Goal: Find contact information: Find contact information

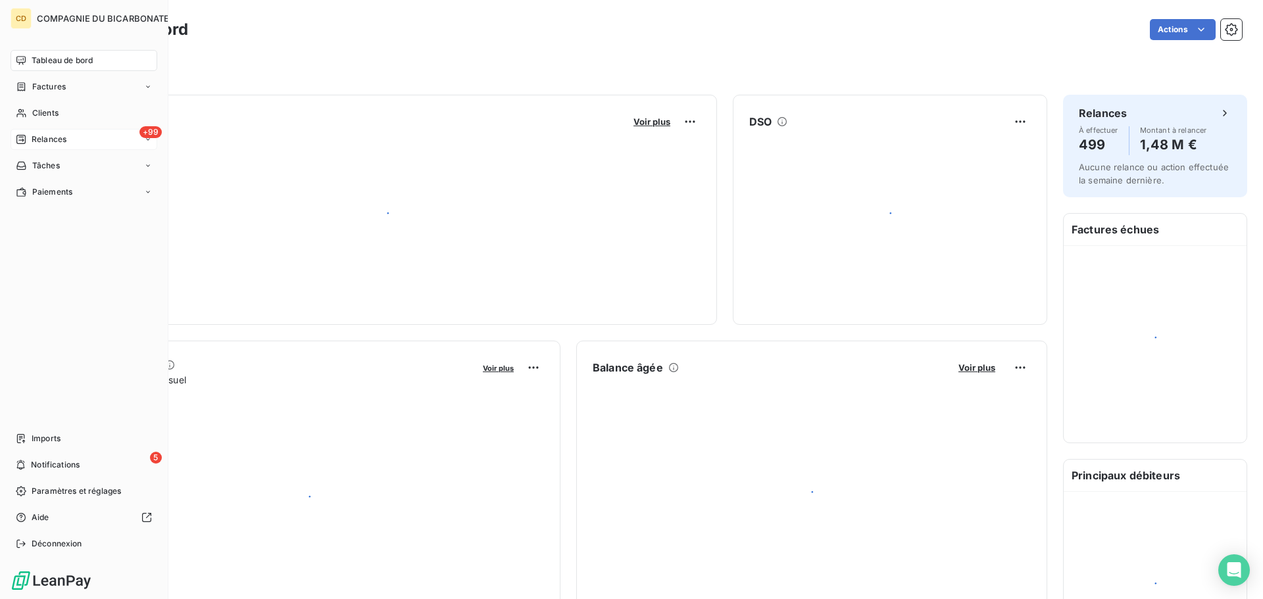
click at [23, 141] on icon at bounding box center [20, 139] width 9 height 9
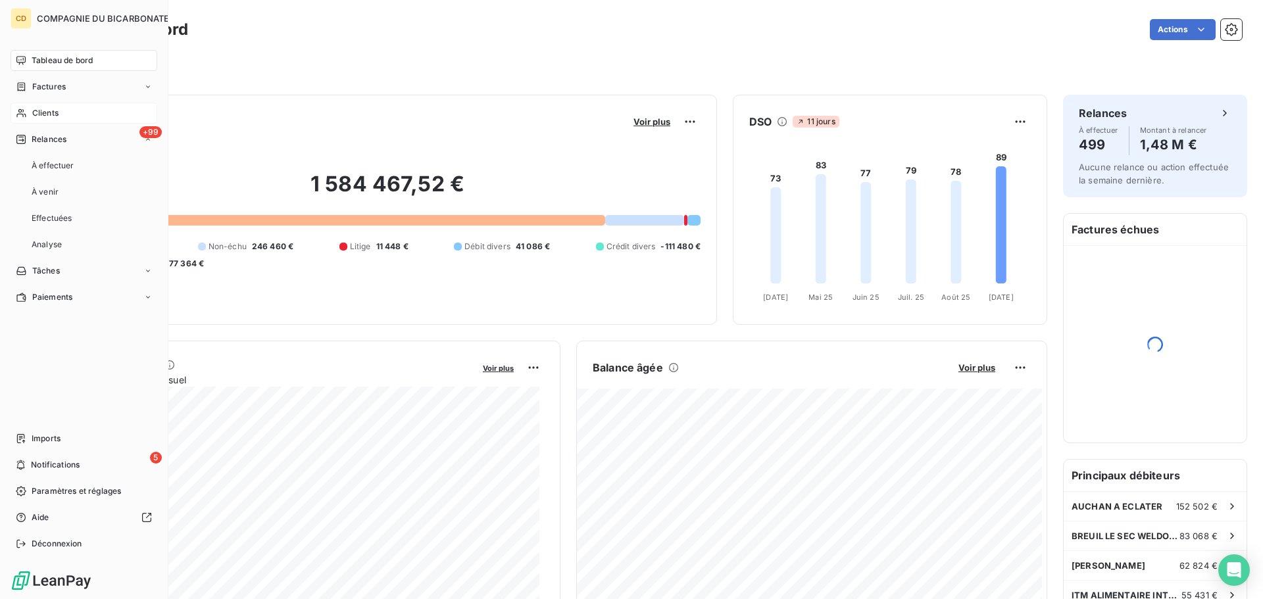
click at [53, 111] on span "Clients" at bounding box center [45, 113] width 26 height 12
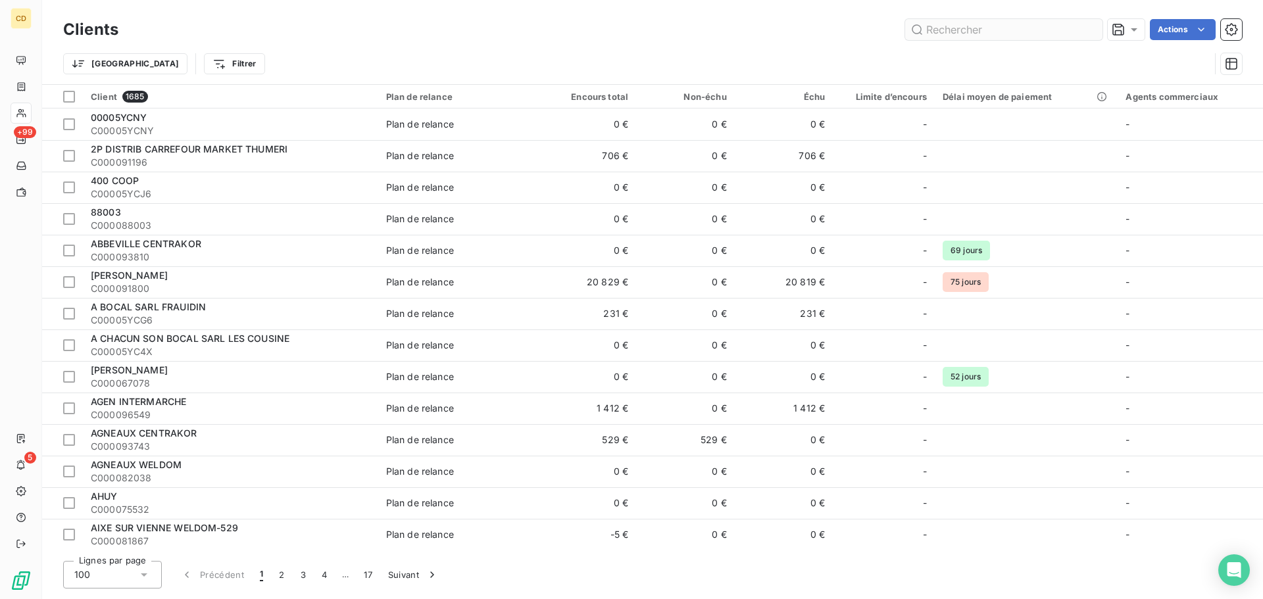
click at [1020, 28] on input "text" at bounding box center [1003, 29] width 197 height 21
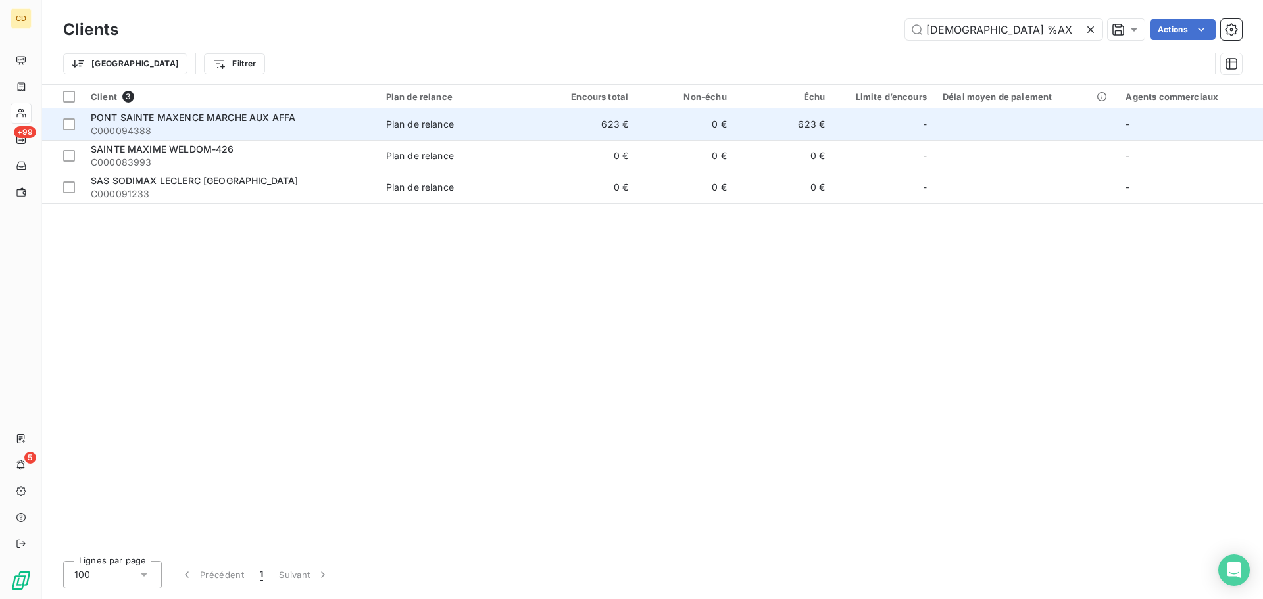
type input "[DEMOGRAPHIC_DATA] %AX"
click at [252, 119] on span "PONT SAINTE MAXENCE MARCHE AUX AFFA" at bounding box center [193, 117] width 205 height 11
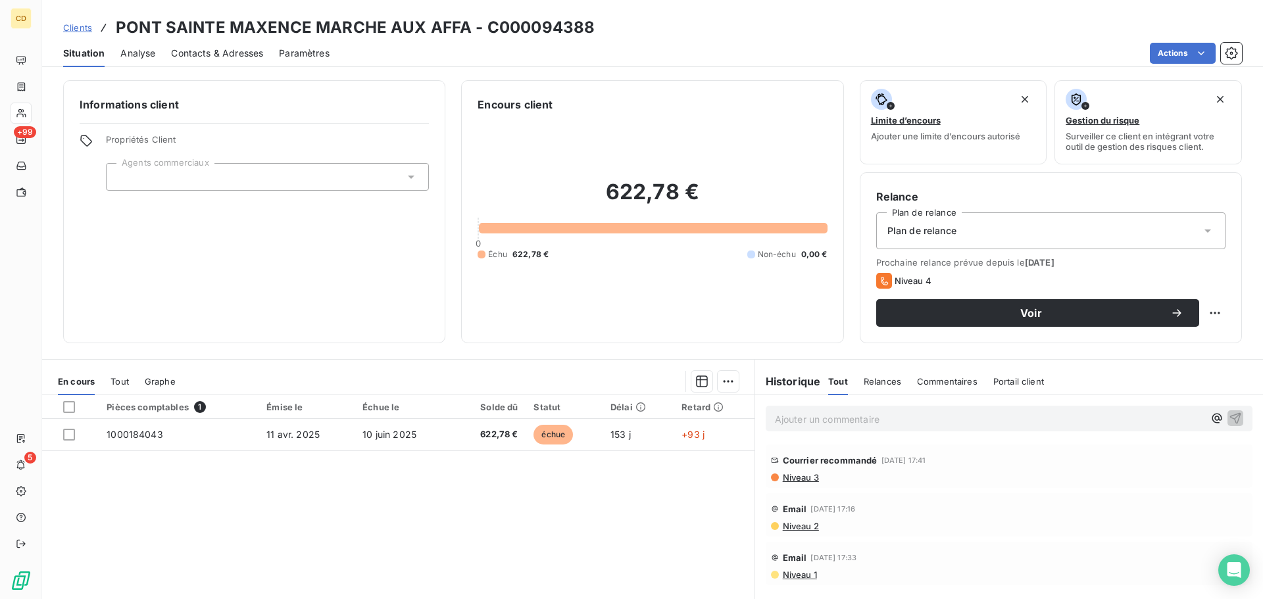
click at [844, 418] on p "Ajouter un commentaire ﻿" at bounding box center [989, 419] width 429 height 16
drag, startPoint x: 845, startPoint y: 419, endPoint x: 834, endPoint y: 424, distance: 11.8
click at [828, 427] on div "[PERSON_NAME] ma télépjpné" at bounding box center [1009, 418] width 487 height 24
click at [844, 418] on span "[PERSON_NAME] ma télépjpné" at bounding box center [843, 417] width 137 height 11
click at [881, 412] on p "[PERSON_NAME] ma téléphoné" at bounding box center [989, 418] width 429 height 15
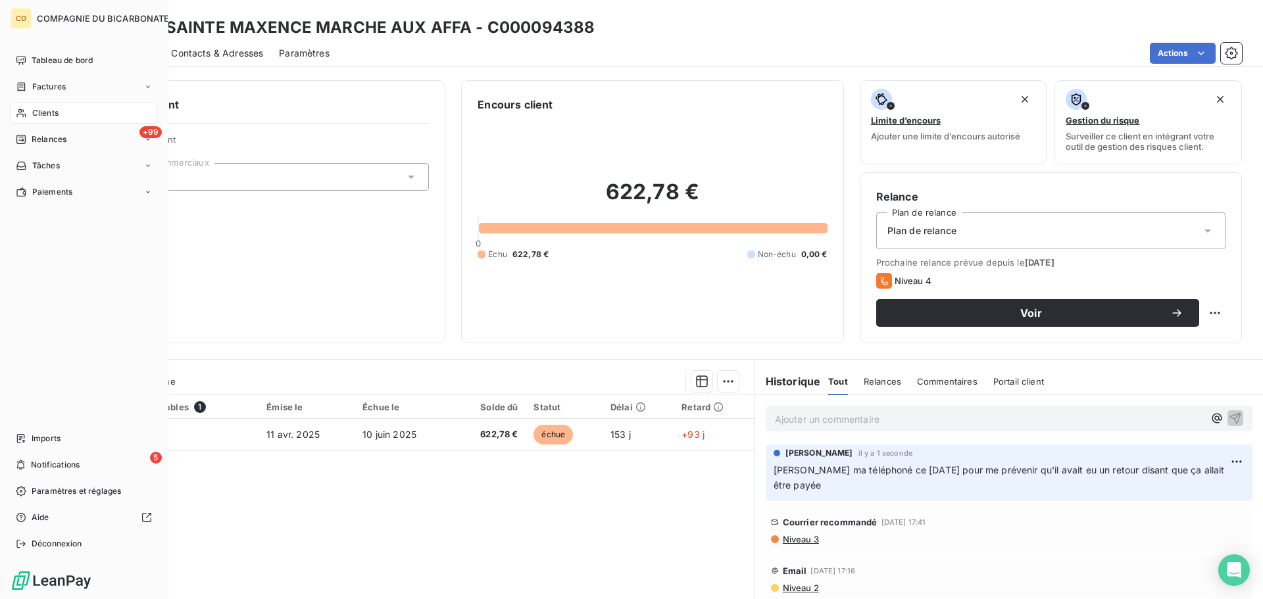
click at [37, 112] on span "Clients" at bounding box center [45, 113] width 26 height 12
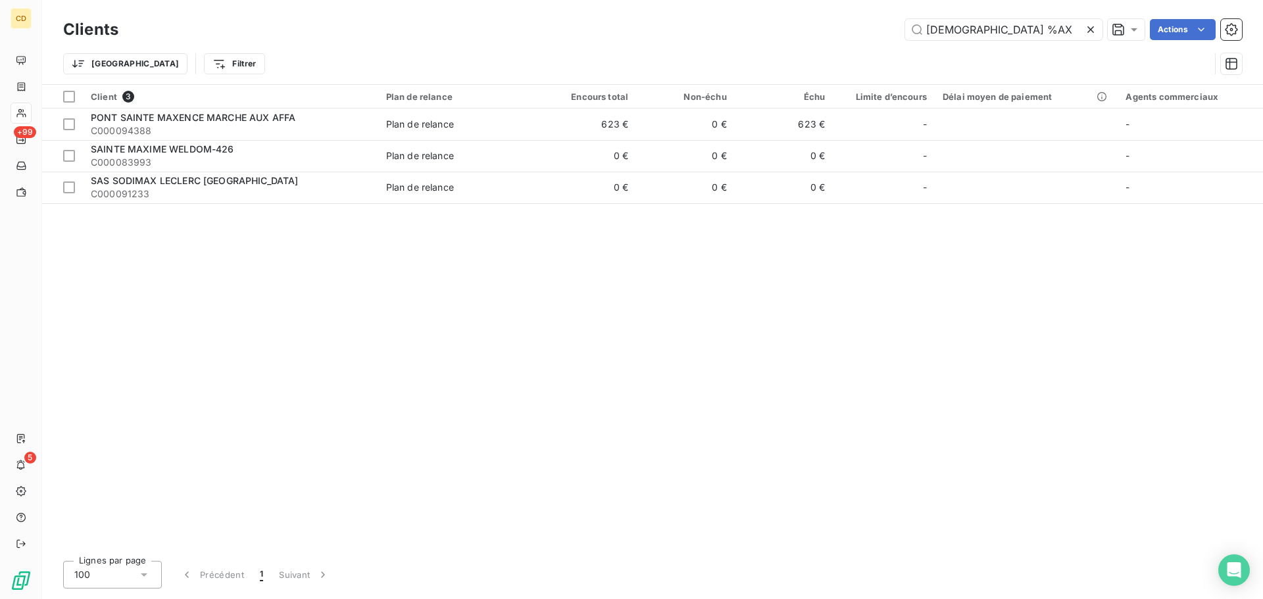
drag, startPoint x: 1027, startPoint y: 32, endPoint x: 835, endPoint y: 28, distance: 191.5
click at [835, 28] on div "[DEMOGRAPHIC_DATA] %AX Actions" at bounding box center [688, 29] width 1108 height 21
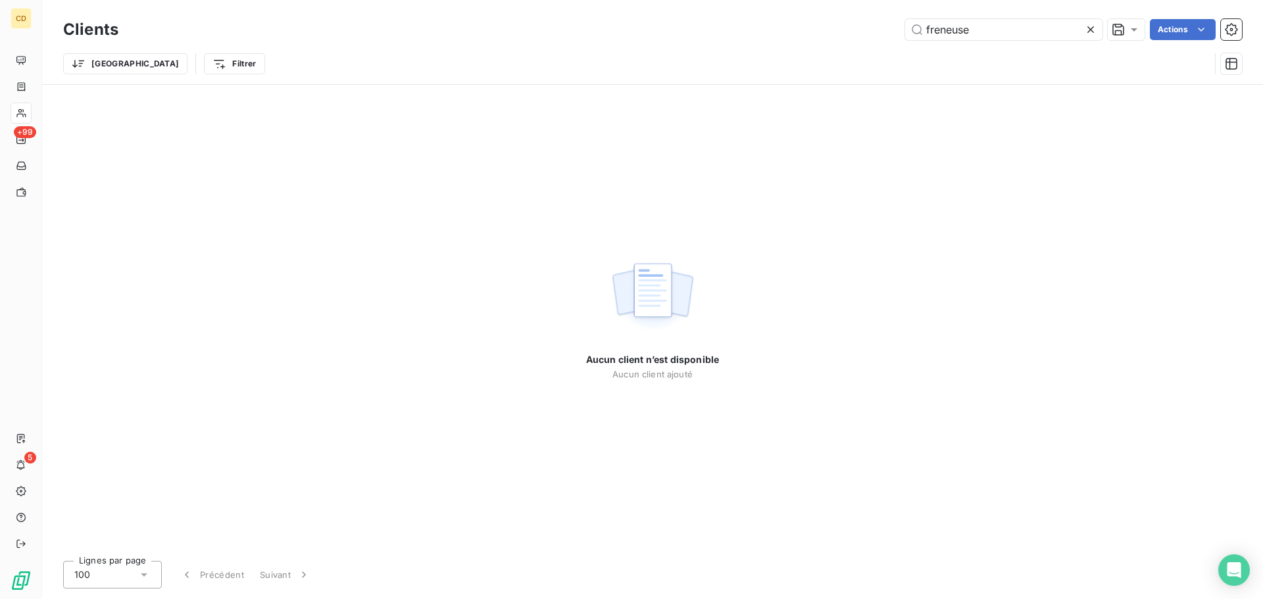
drag, startPoint x: 1001, startPoint y: 26, endPoint x: 891, endPoint y: 34, distance: 110.8
click at [891, 34] on div "freneuse Actions" at bounding box center [688, 29] width 1108 height 21
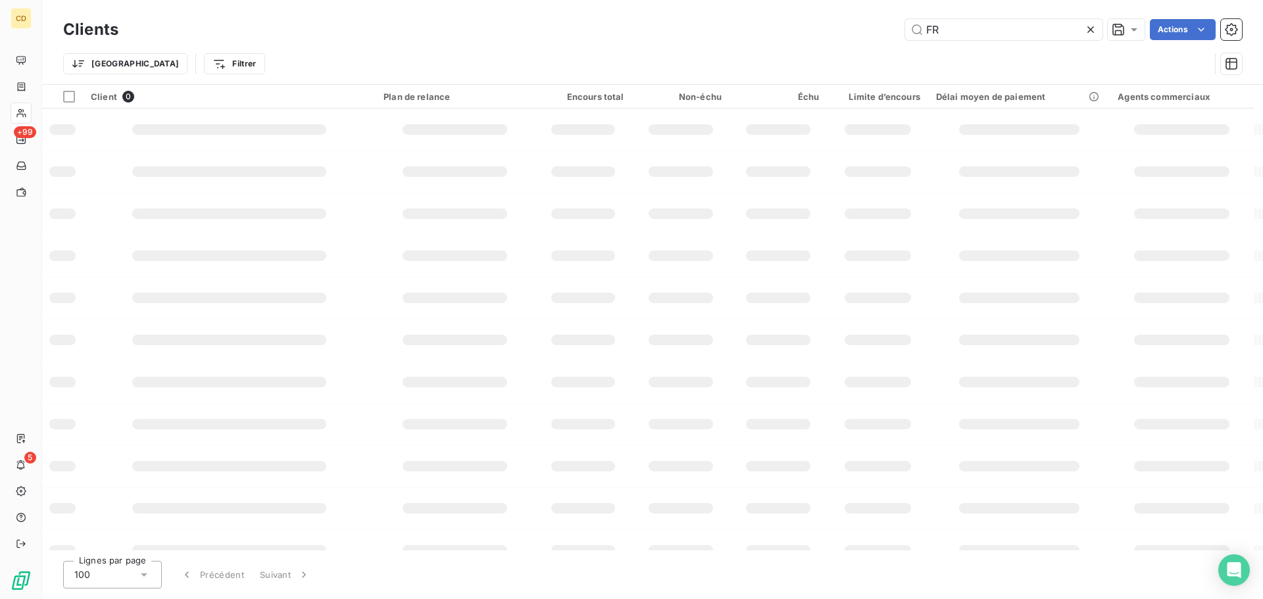
type input "F"
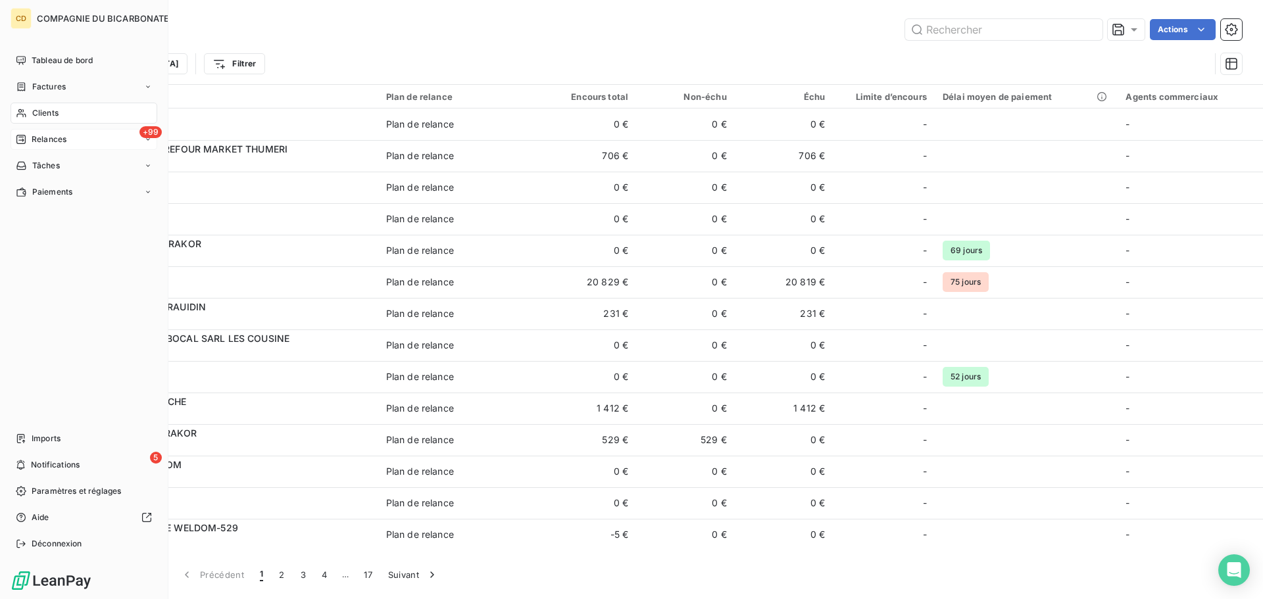
click at [27, 132] on div "+99 Relances" at bounding box center [84, 139] width 147 height 21
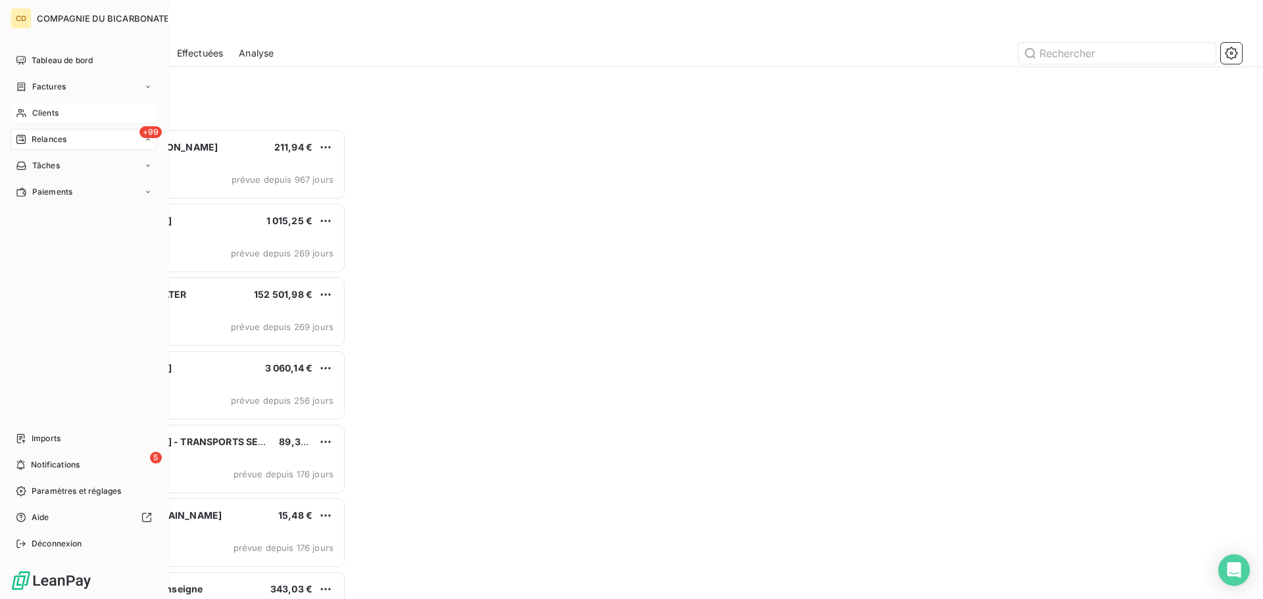
scroll to position [11, 11]
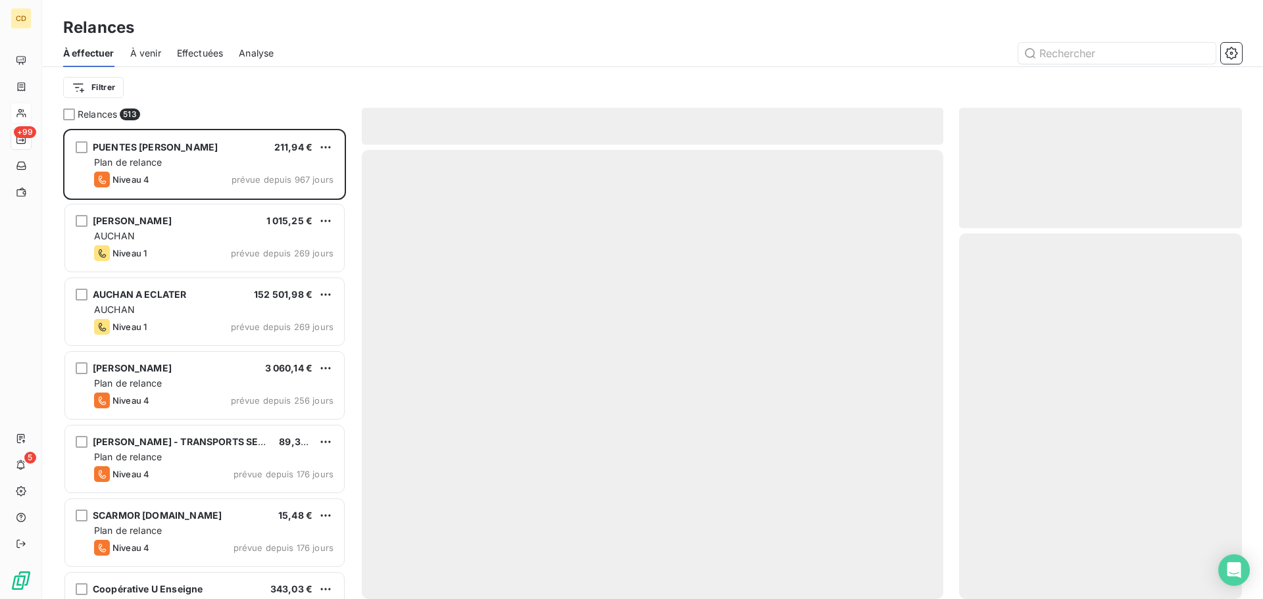
click at [217, 49] on span "Effectuées" at bounding box center [200, 53] width 47 height 13
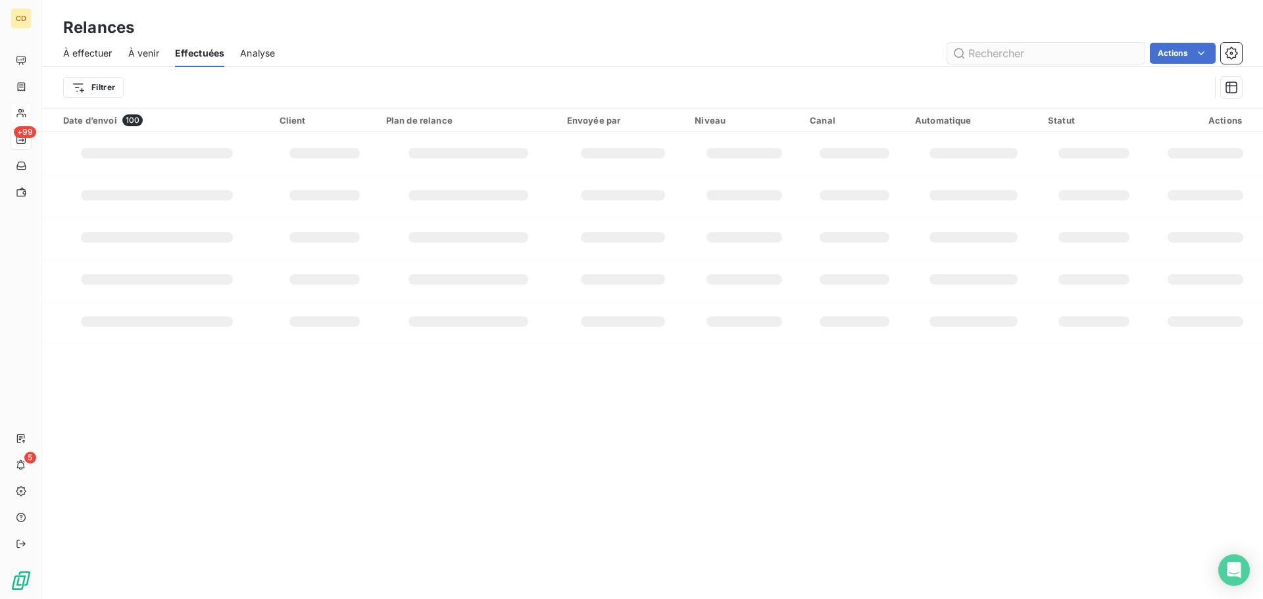
click at [1003, 55] on input "text" at bounding box center [1045, 53] width 197 height 21
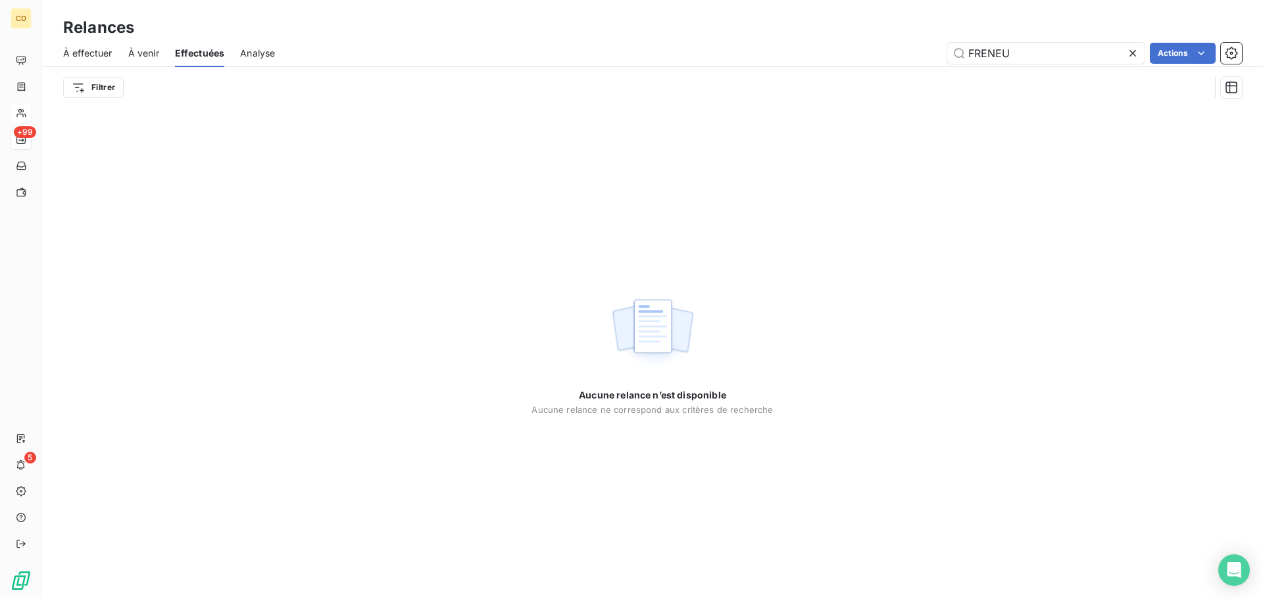
type input "FRENEU"
click at [1006, 55] on input "FRENEU" at bounding box center [1045, 53] width 197 height 21
drag, startPoint x: 1047, startPoint y: 57, endPoint x: 906, endPoint y: 64, distance: 141.6
click at [906, 64] on div "À effectuer À venir Effectuées Analyse FRENEU Actions" at bounding box center [652, 53] width 1221 height 28
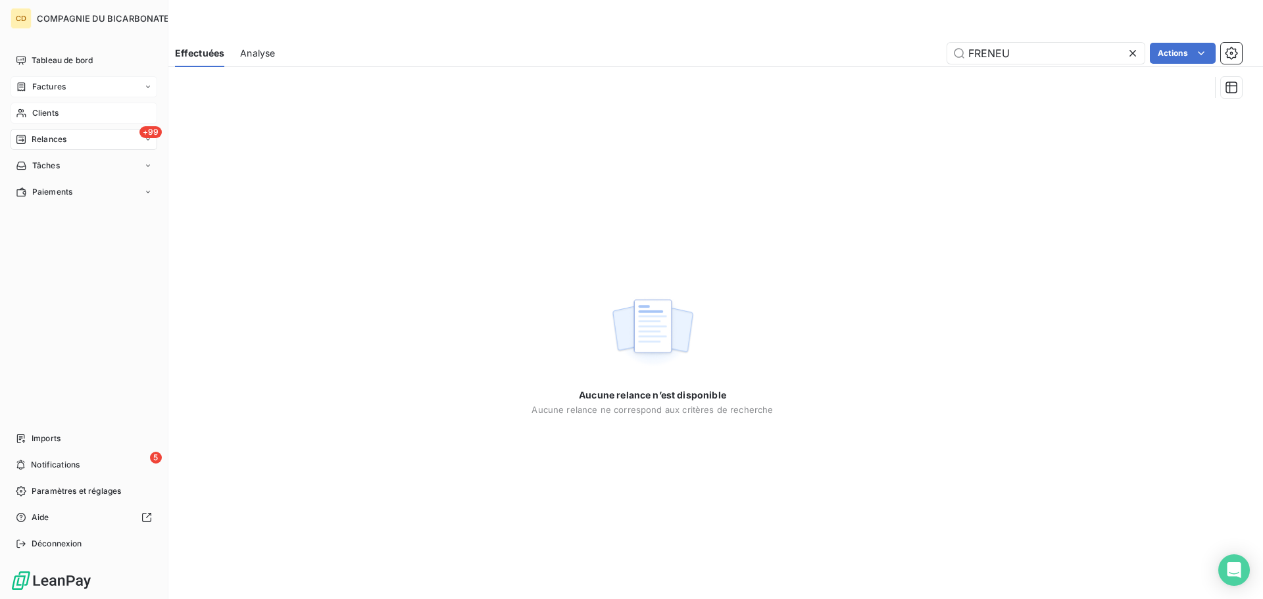
click at [59, 88] on span "Factures" at bounding box center [49, 87] width 34 height 12
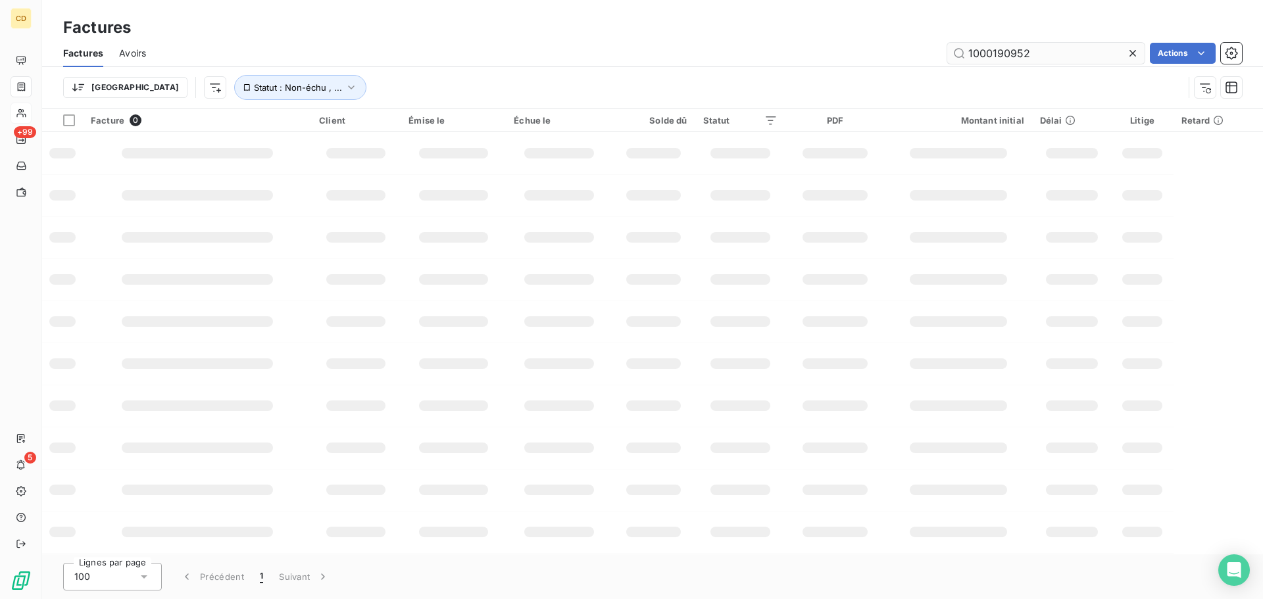
drag, startPoint x: 1035, startPoint y: 56, endPoint x: 990, endPoint y: 61, distance: 45.7
click at [990, 61] on input "1000190952" at bounding box center [1045, 53] width 197 height 21
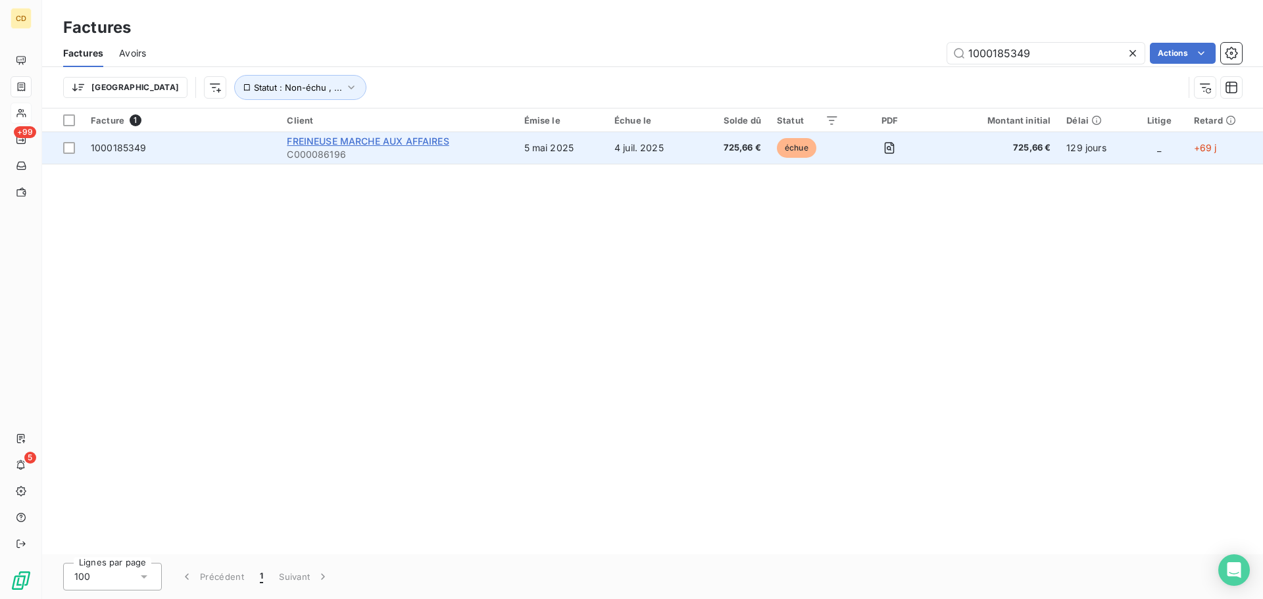
type input "1000185349"
click at [401, 143] on span "FREINEUSE MARCHE AUX AFFAIRES" at bounding box center [368, 141] width 162 height 11
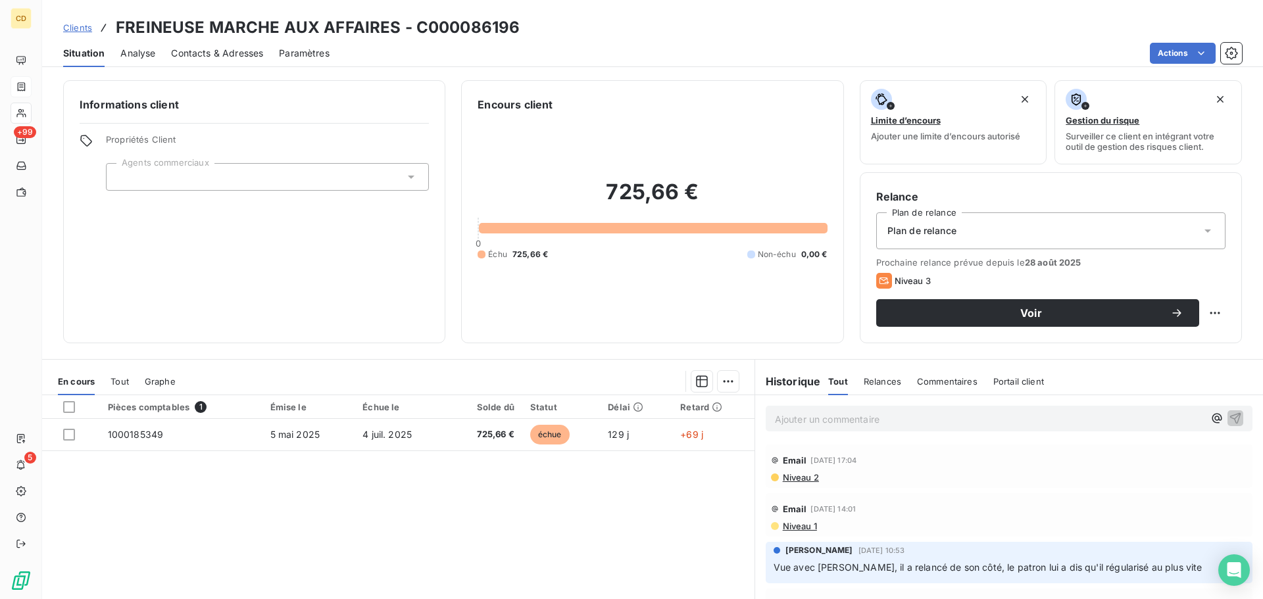
click at [851, 418] on p "Ajouter un commentaire ﻿" at bounding box center [989, 419] width 429 height 16
click at [992, 420] on span "[PERSON_NAME] a appelé ce jour, le [DATE] pour que j'envoie la facture" at bounding box center [935, 417] width 320 height 11
click at [1127, 418] on p "[PERSON_NAME] a appelé ce jour, le [DATE] pour que je renvoie la facture" at bounding box center [989, 418] width 429 height 15
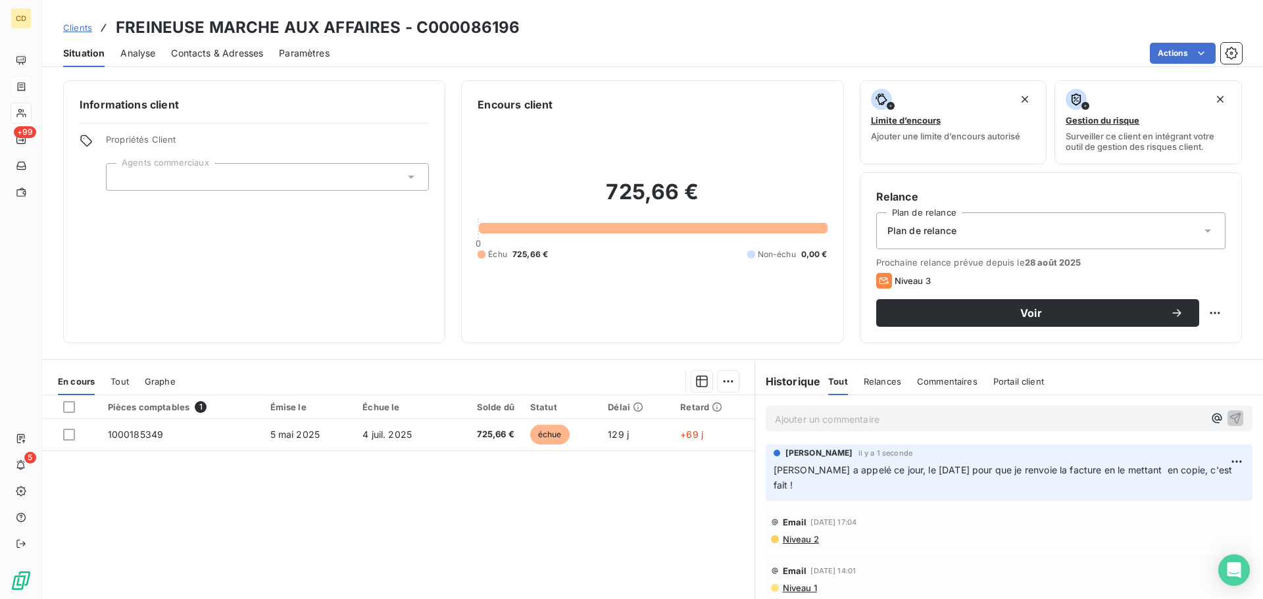
click at [235, 51] on span "Contacts & Adresses" at bounding box center [217, 53] width 92 height 13
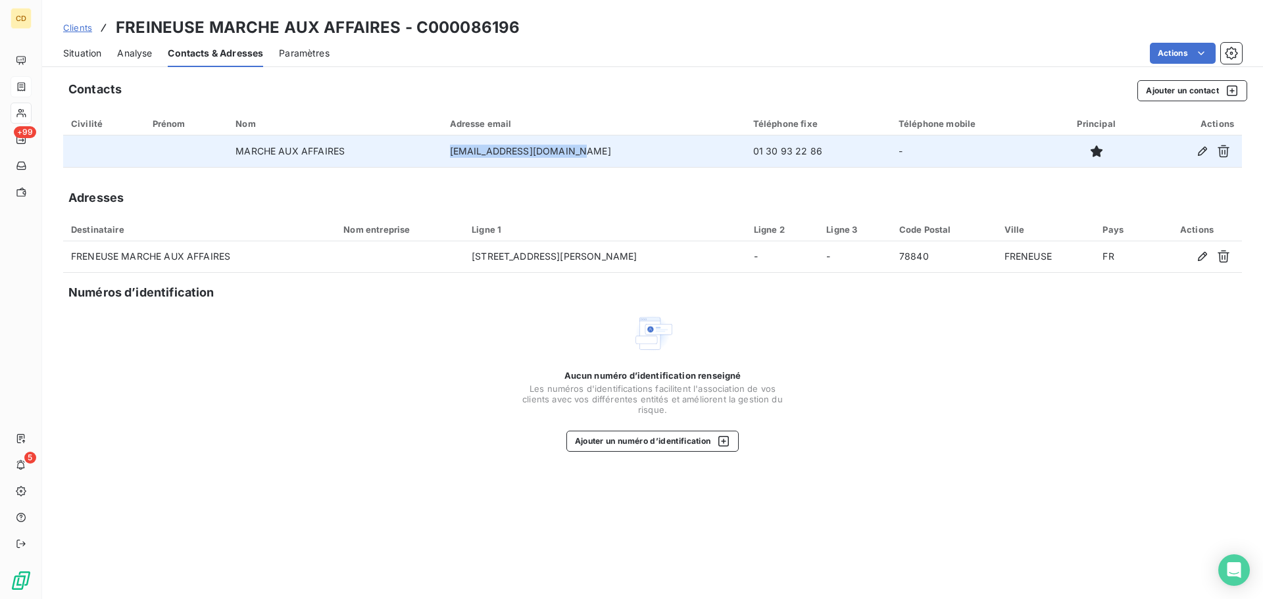
drag, startPoint x: 478, startPoint y: 152, endPoint x: 597, endPoint y: 151, distance: 119.1
click at [597, 151] on td "[EMAIL_ADDRESS][DOMAIN_NAME]" at bounding box center [593, 152] width 303 height 32
copy td "[EMAIL_ADDRESS][DOMAIN_NAME]"
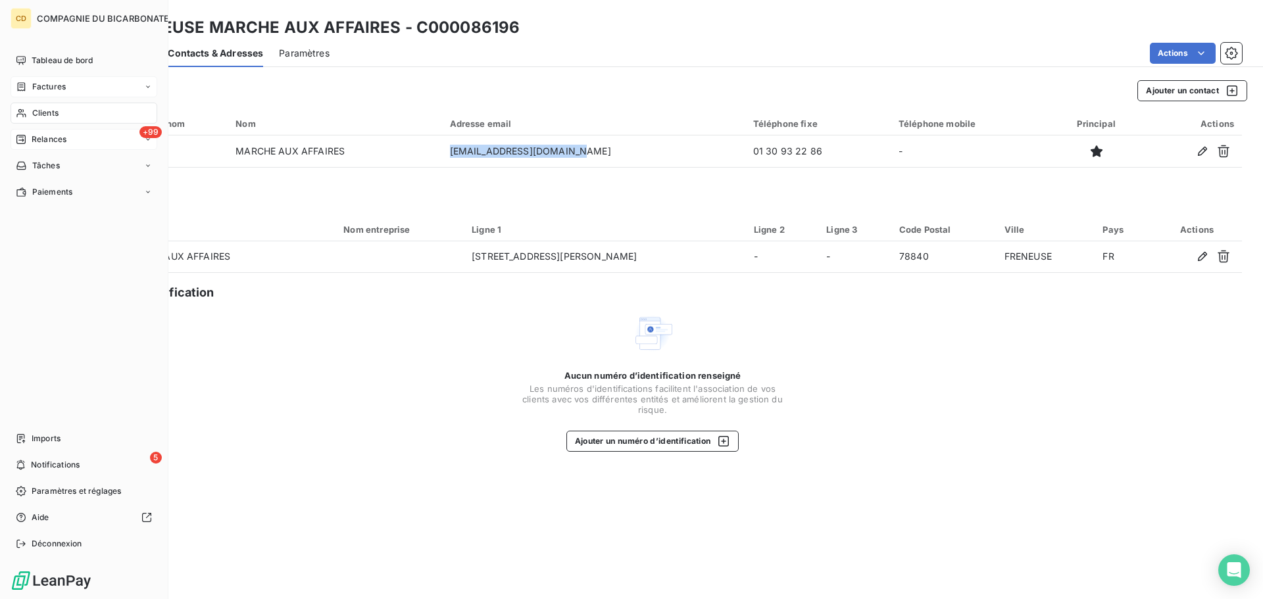
click at [24, 139] on icon at bounding box center [21, 139] width 11 height 11
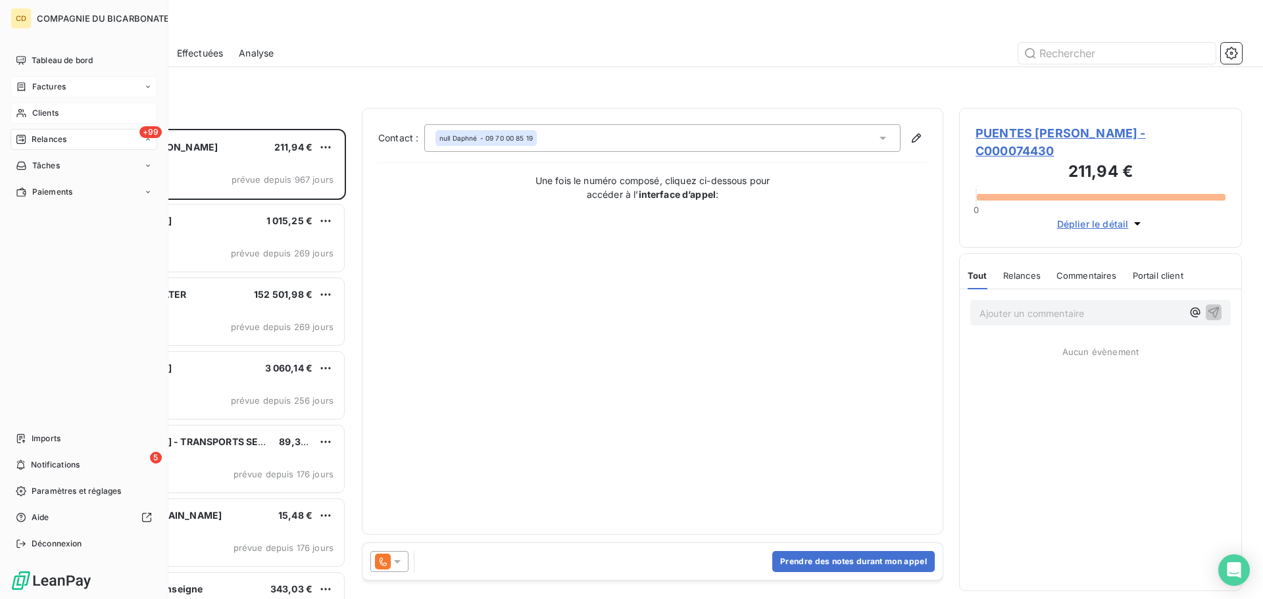
scroll to position [460, 273]
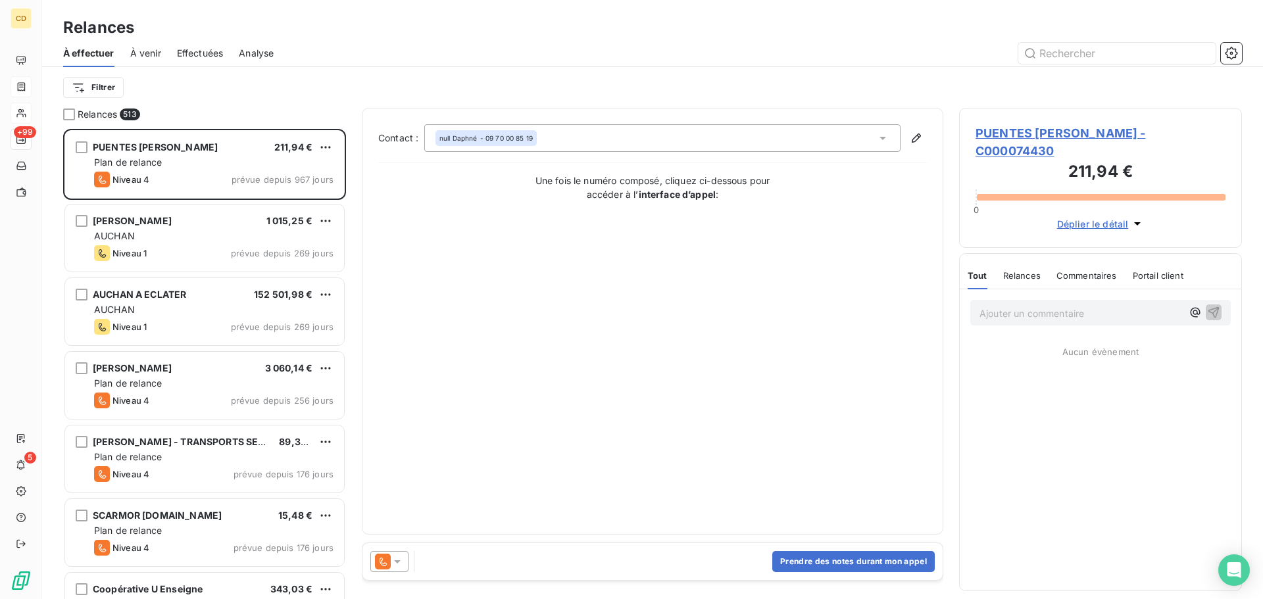
click at [205, 53] on span "Effectuées" at bounding box center [200, 53] width 47 height 13
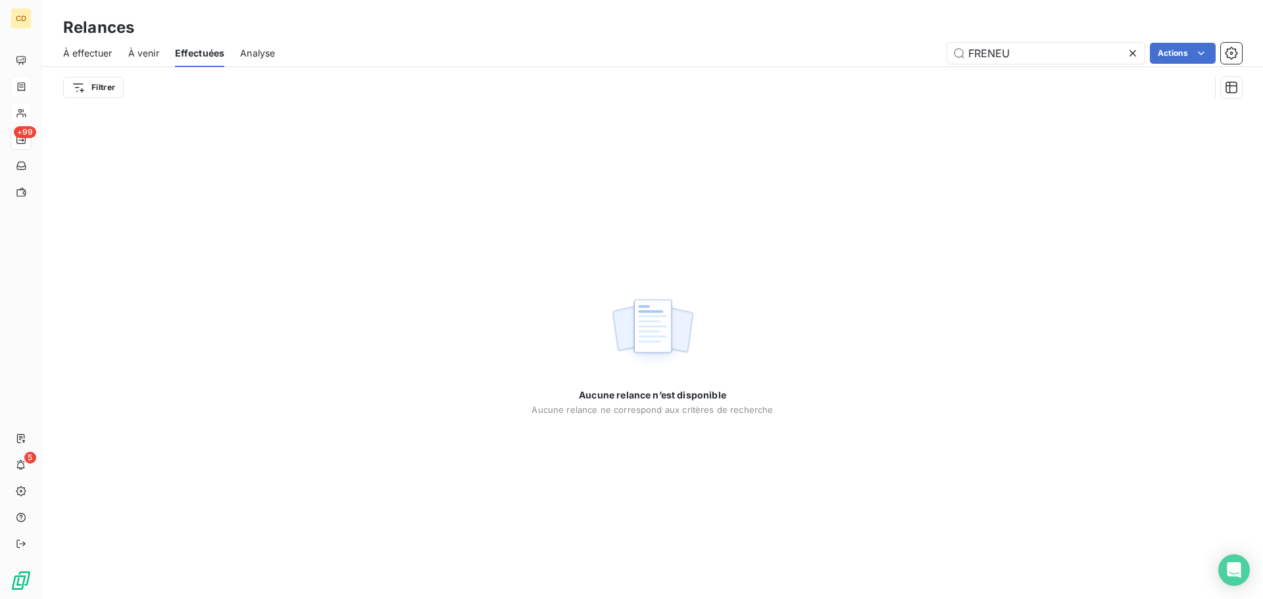
drag, startPoint x: 1007, startPoint y: 45, endPoint x: 937, endPoint y: 57, distance: 70.7
click at [937, 57] on div "FRENEU Actions" at bounding box center [766, 53] width 951 height 21
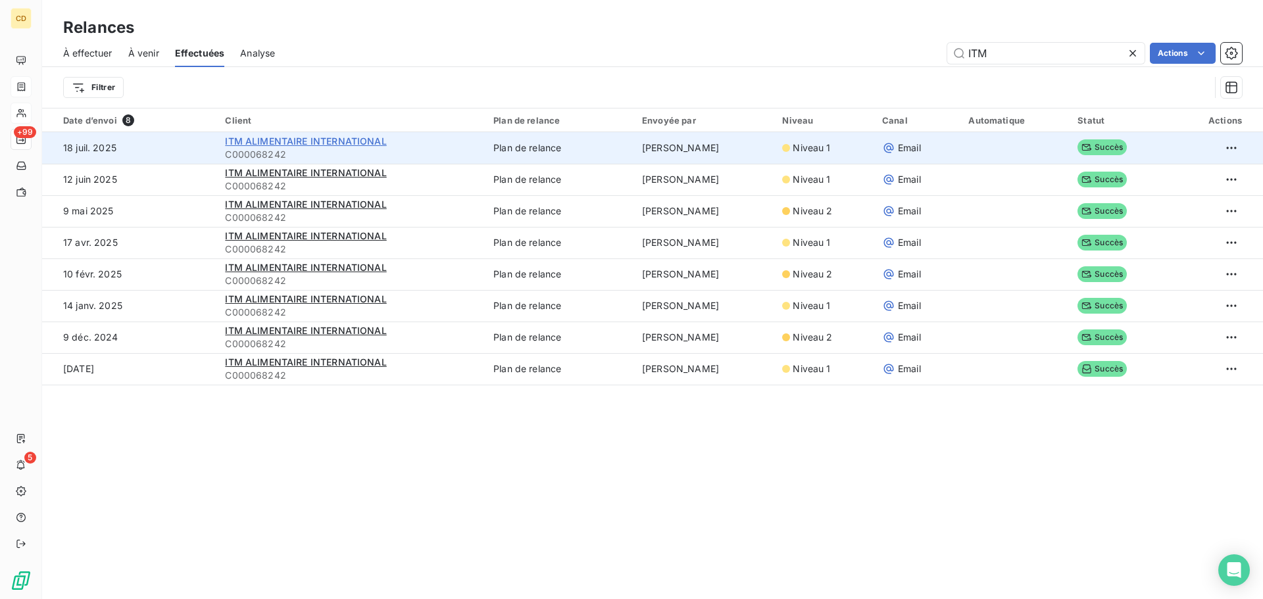
type input "ITM"
click at [343, 145] on span "ITM ALIMENTAIRE INTERNATIONAL" at bounding box center [305, 141] width 161 height 11
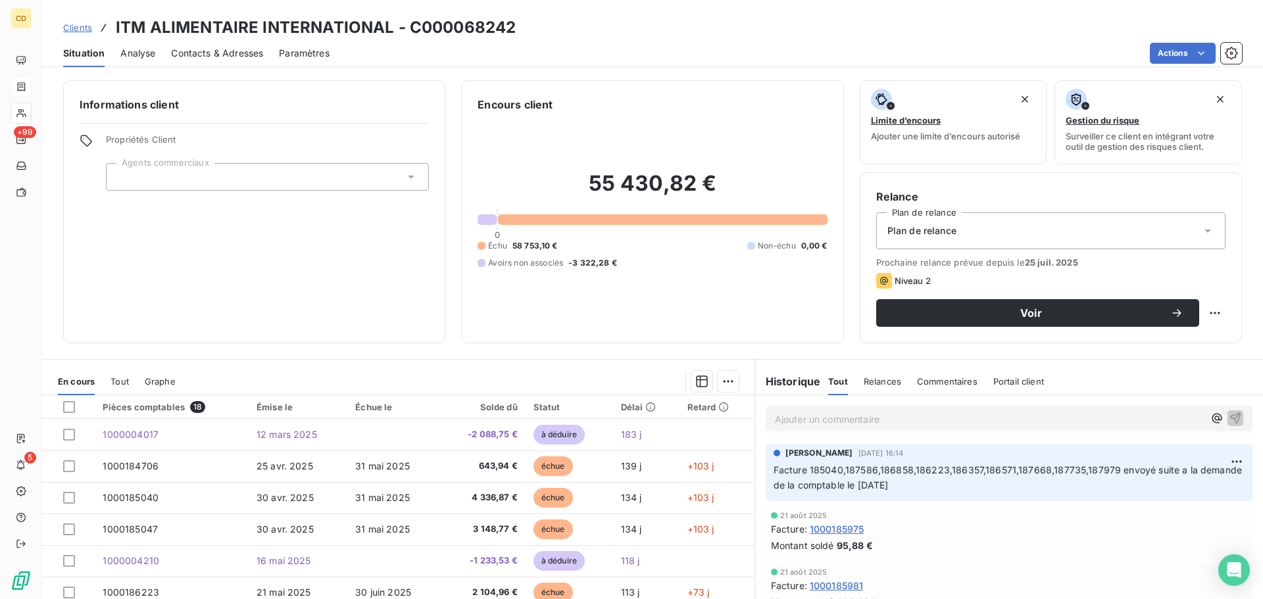
click at [228, 61] on div "Contacts & Adresses" at bounding box center [217, 53] width 92 height 28
